Goal: Share content: Share content

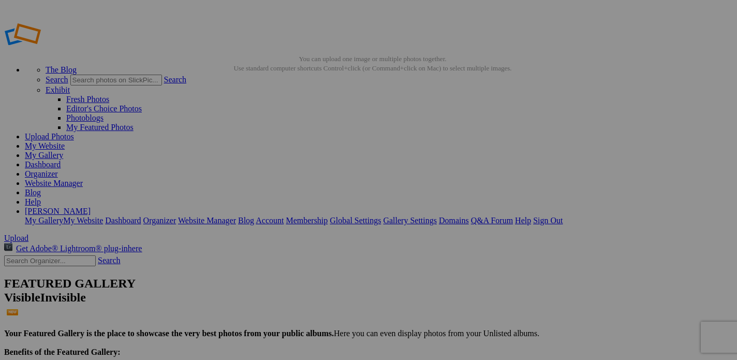
drag, startPoint x: 300, startPoint y: 151, endPoint x: 287, endPoint y: 269, distance: 119.1
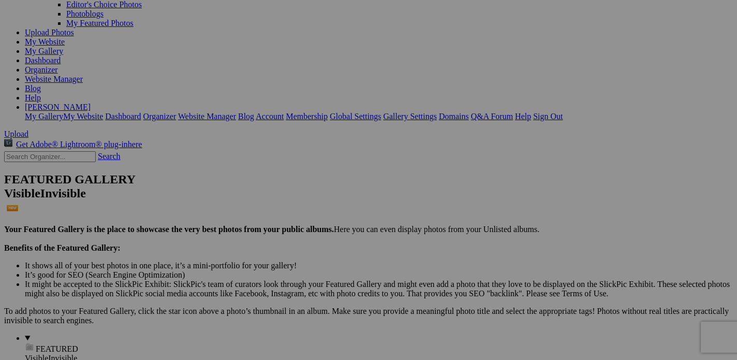
scroll to position [103, 0]
drag, startPoint x: 393, startPoint y: 204, endPoint x: 656, endPoint y: 294, distance: 277.9
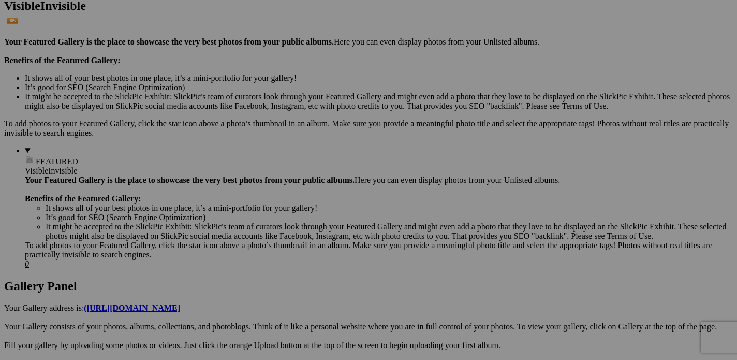
scroll to position [328, 0]
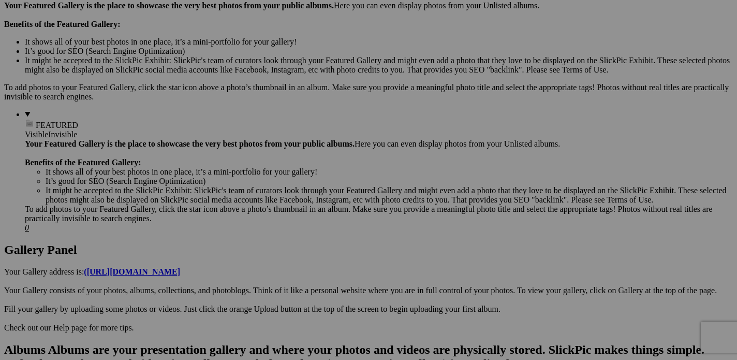
drag, startPoint x: 656, startPoint y: 113, endPoint x: 635, endPoint y: 317, distance: 204.4
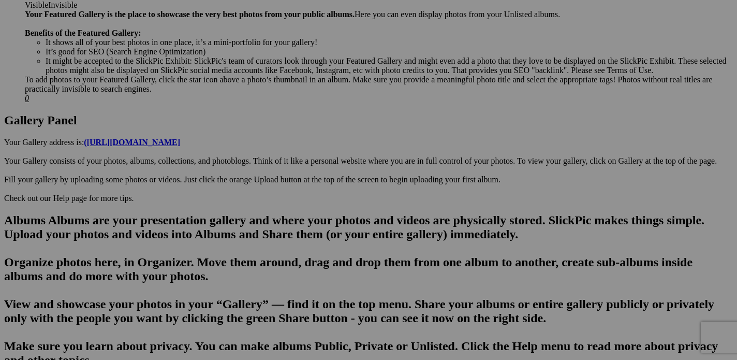
scroll to position [448, 0]
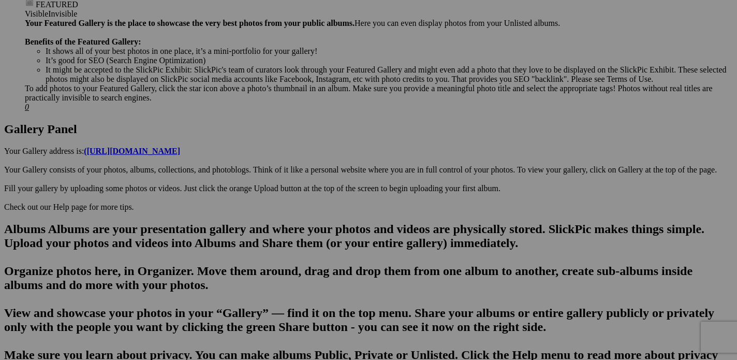
drag, startPoint x: 590, startPoint y: 259, endPoint x: 589, endPoint y: 351, distance: 91.6
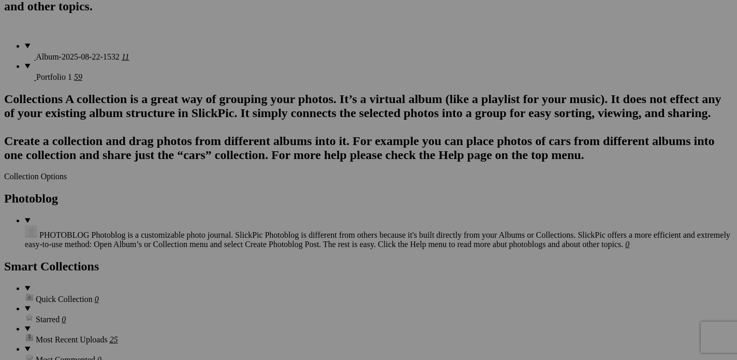
scroll to position [793, 0]
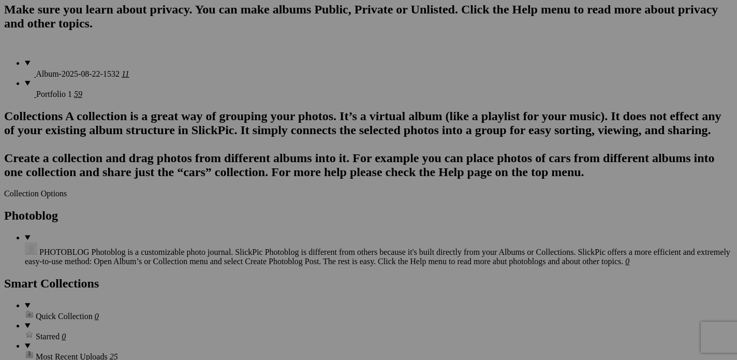
drag, startPoint x: 580, startPoint y: 55, endPoint x: 672, endPoint y: 287, distance: 249.9
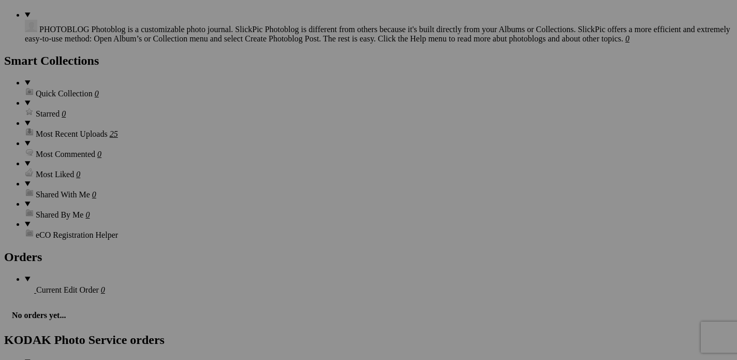
scroll to position [1017, 0]
drag, startPoint x: 650, startPoint y: 88, endPoint x: 628, endPoint y: 318, distance: 230.3
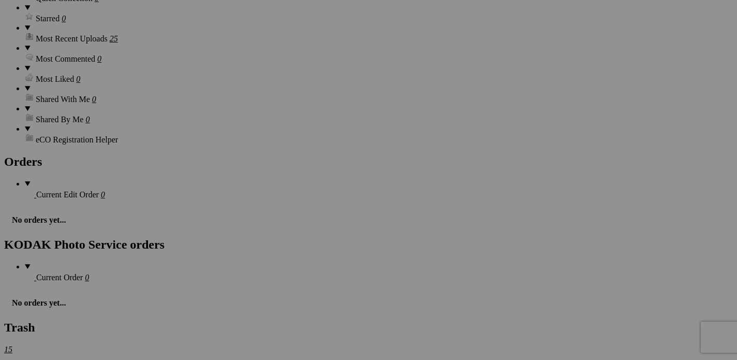
scroll to position [1111, 0]
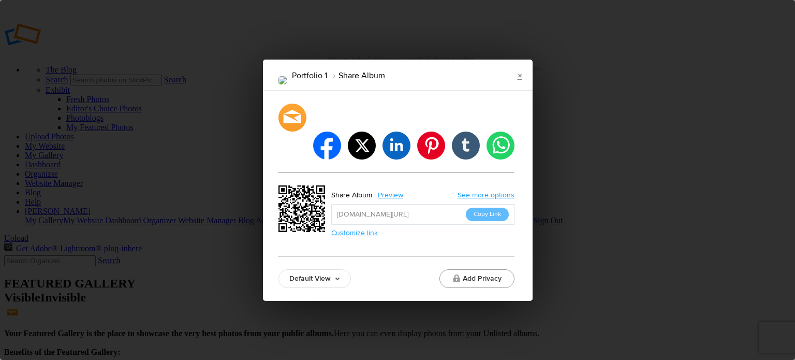
click at [472, 269] on button "Add Privacy" at bounding box center [476, 278] width 75 height 19
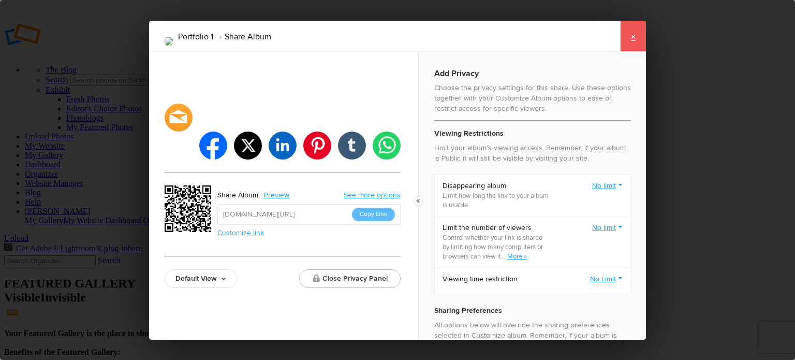
click at [629, 33] on link "×" at bounding box center [633, 36] width 26 height 31
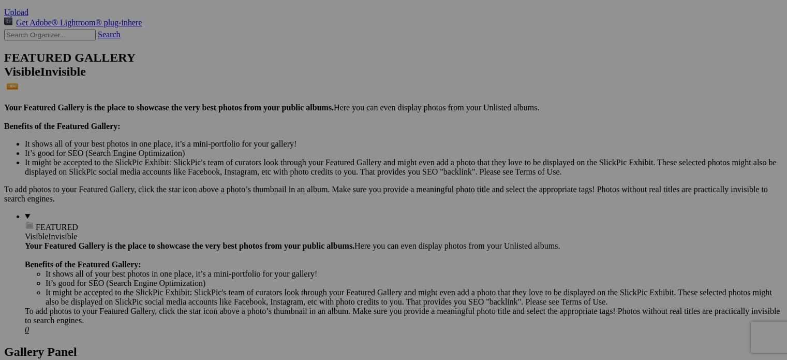
scroll to position [224, 0]
